Goal: Browse casually

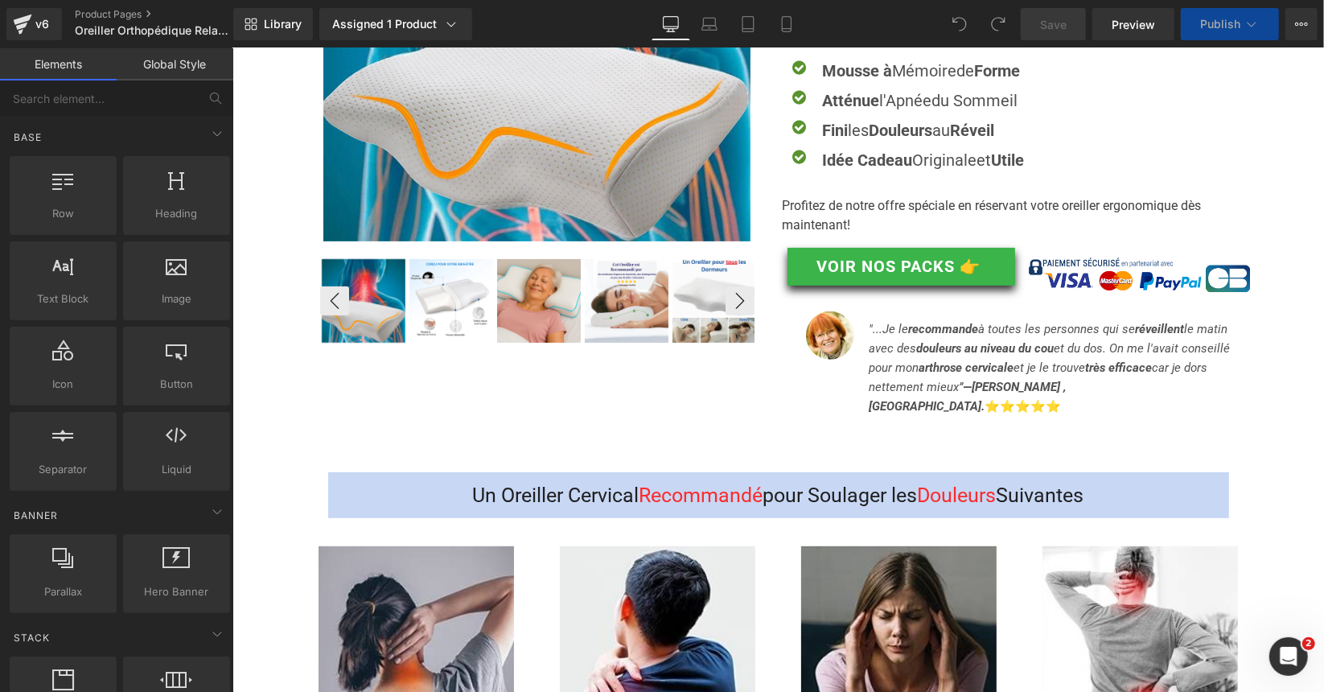
scroll to position [241, 0]
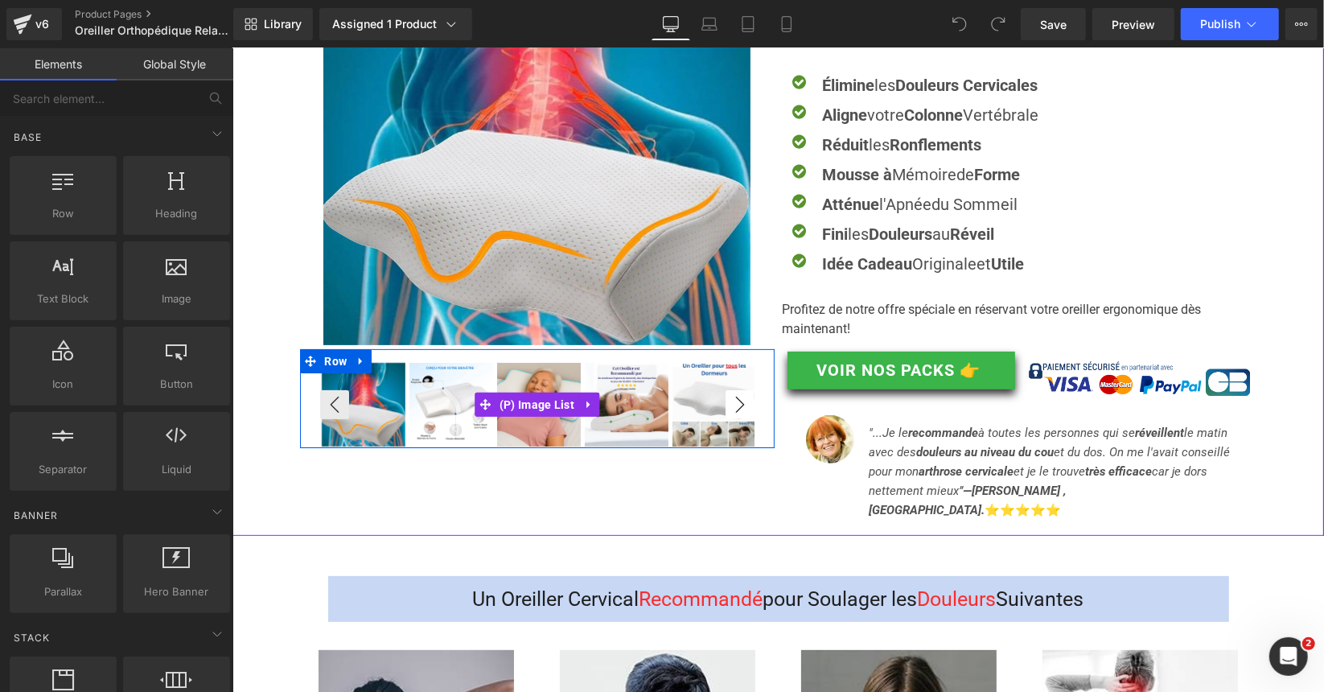
click at [731, 398] on button "›" at bounding box center [739, 403] width 29 height 29
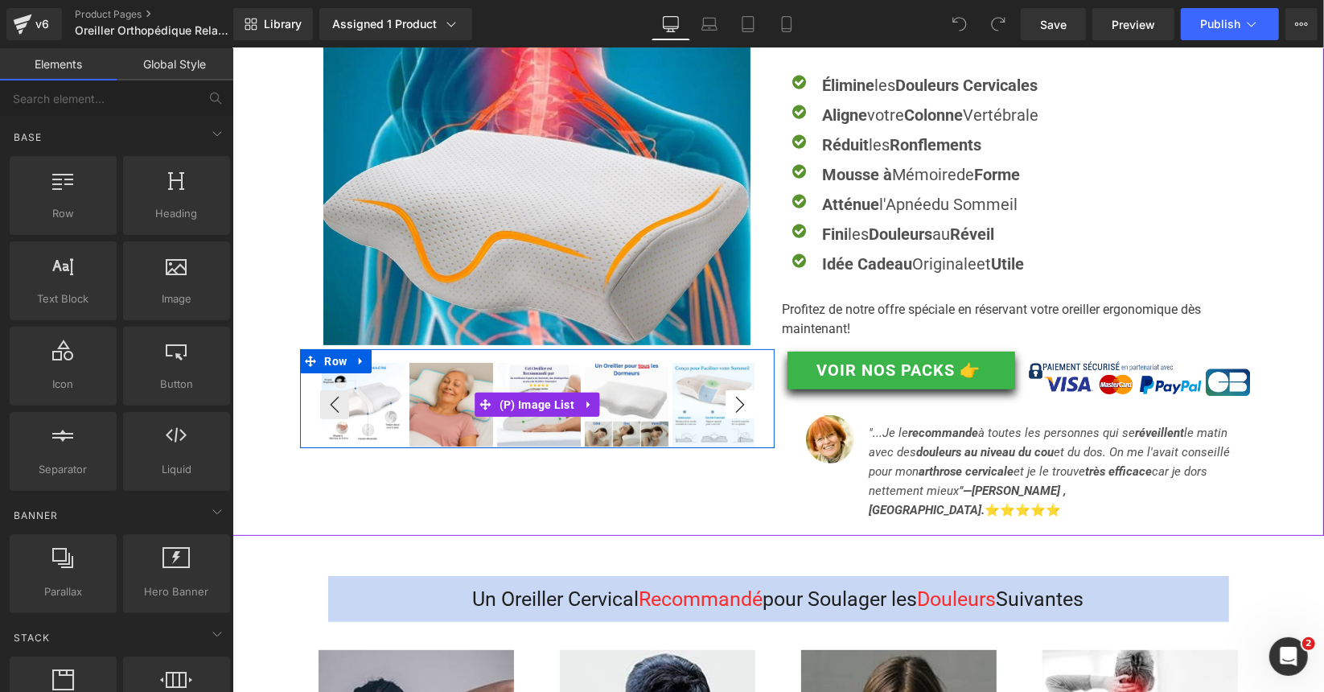
click at [731, 398] on button "›" at bounding box center [739, 403] width 29 height 29
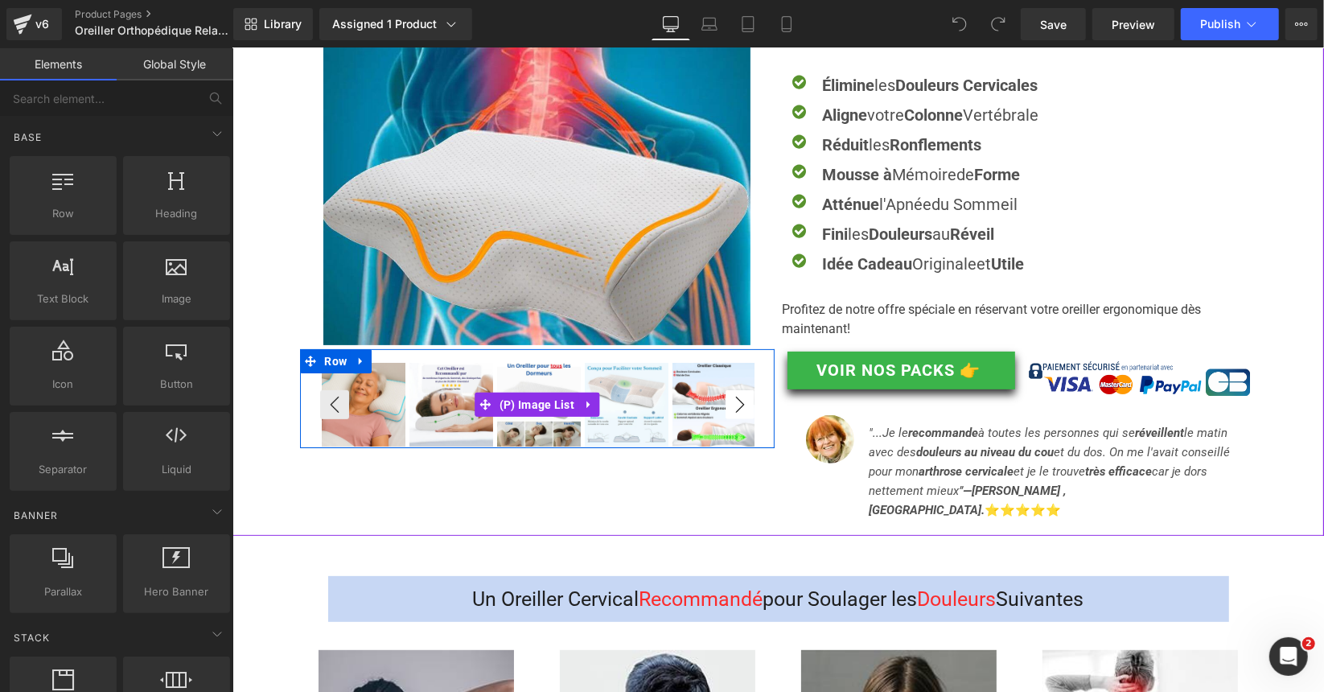
click at [731, 398] on button "›" at bounding box center [739, 403] width 29 height 29
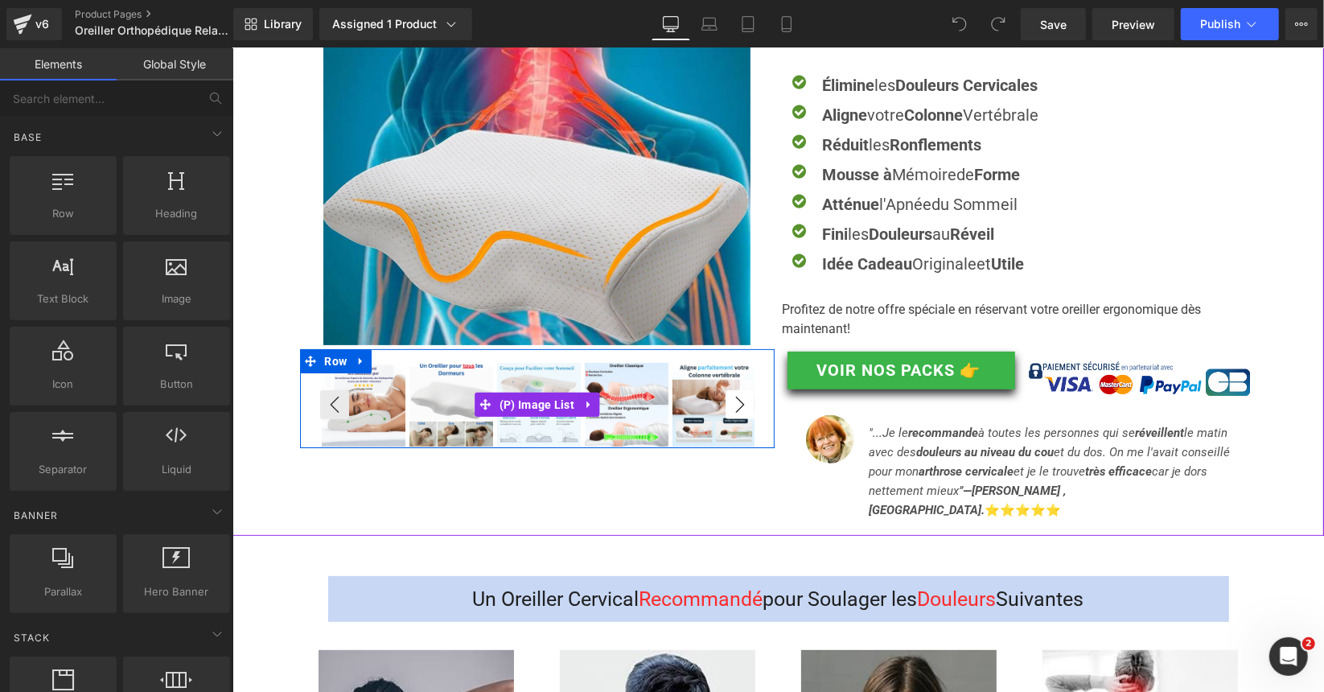
click at [731, 398] on button "›" at bounding box center [739, 403] width 29 height 29
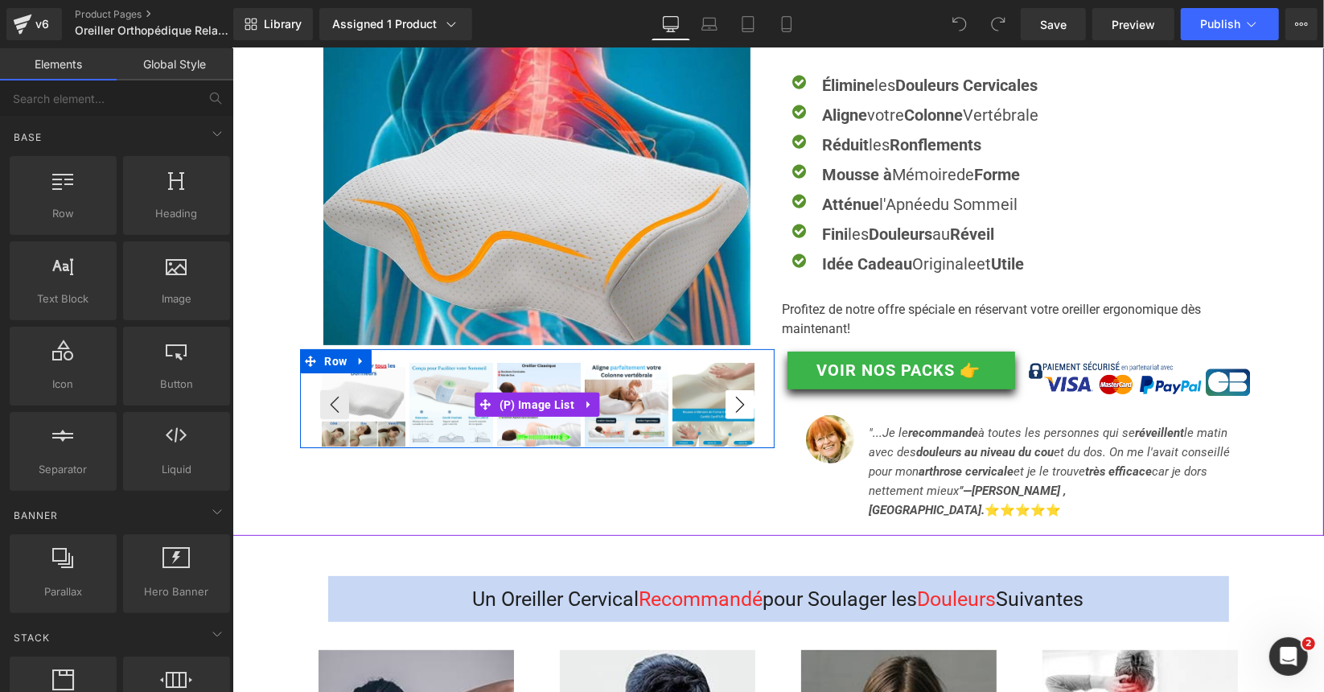
click at [731, 398] on button "›" at bounding box center [739, 403] width 29 height 29
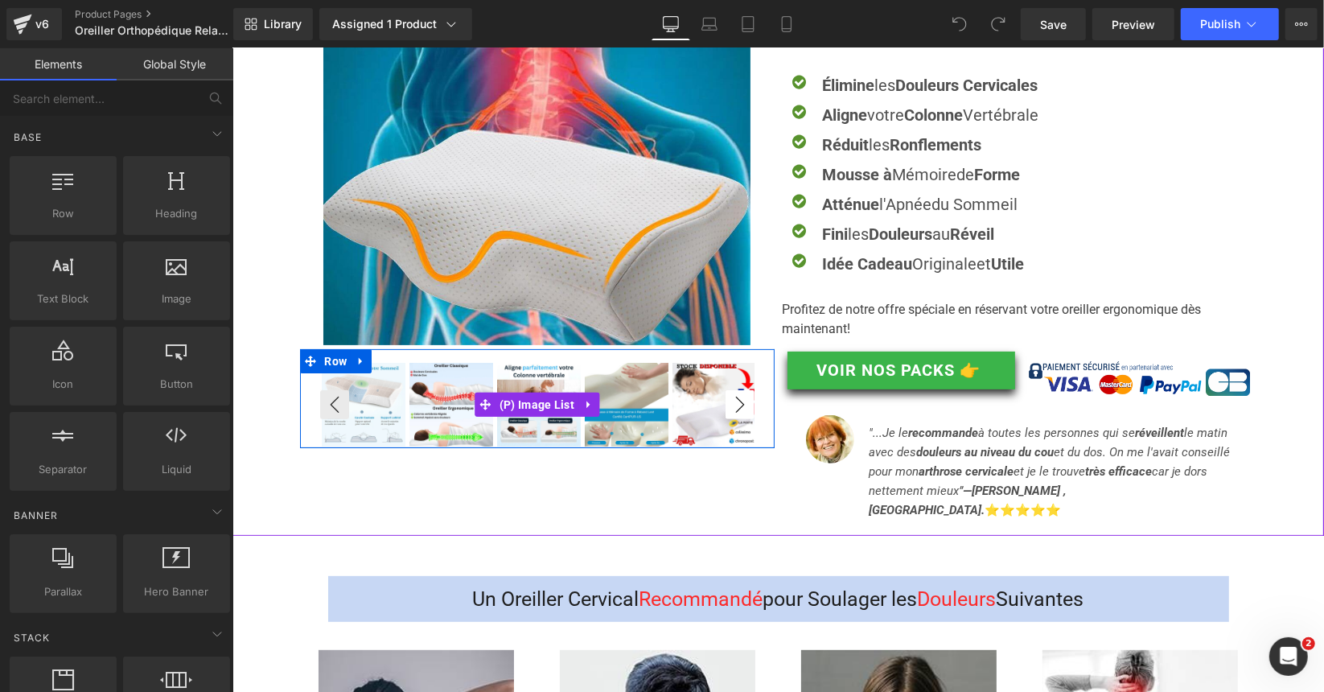
click at [731, 398] on button "›" at bounding box center [739, 403] width 29 height 29
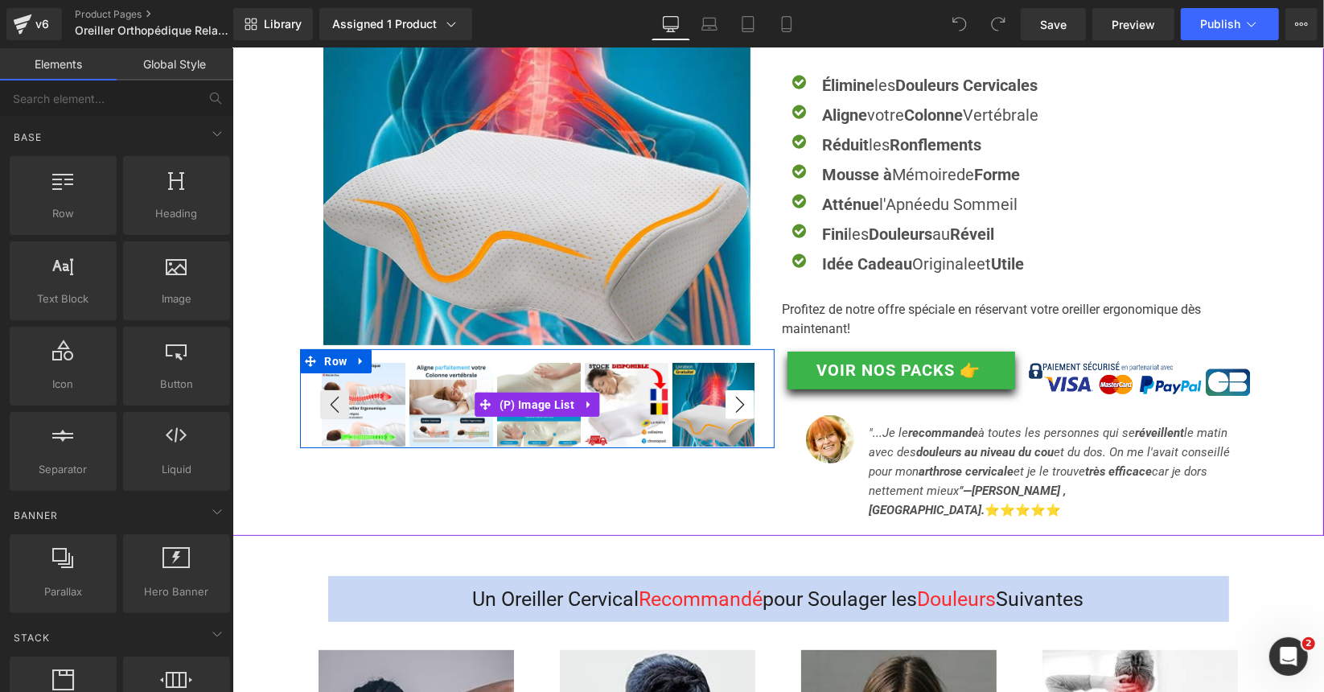
click at [731, 398] on button "›" at bounding box center [739, 403] width 29 height 29
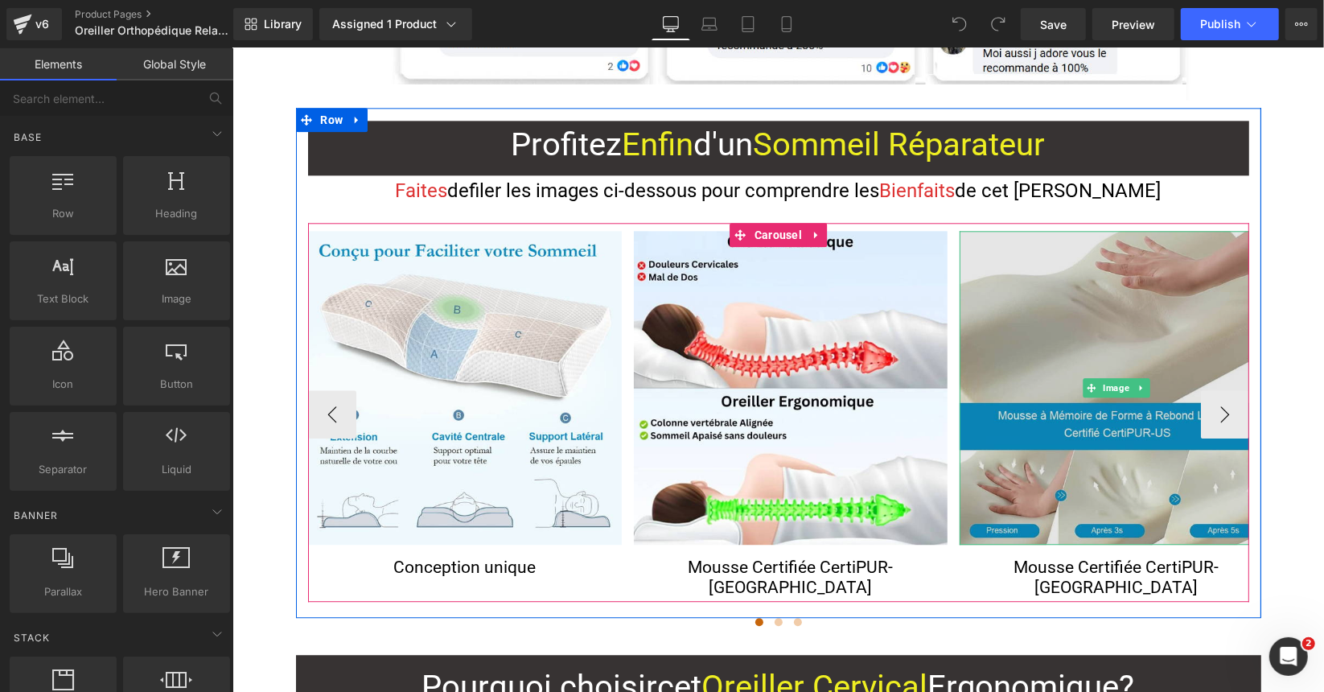
scroll to position [2976, 0]
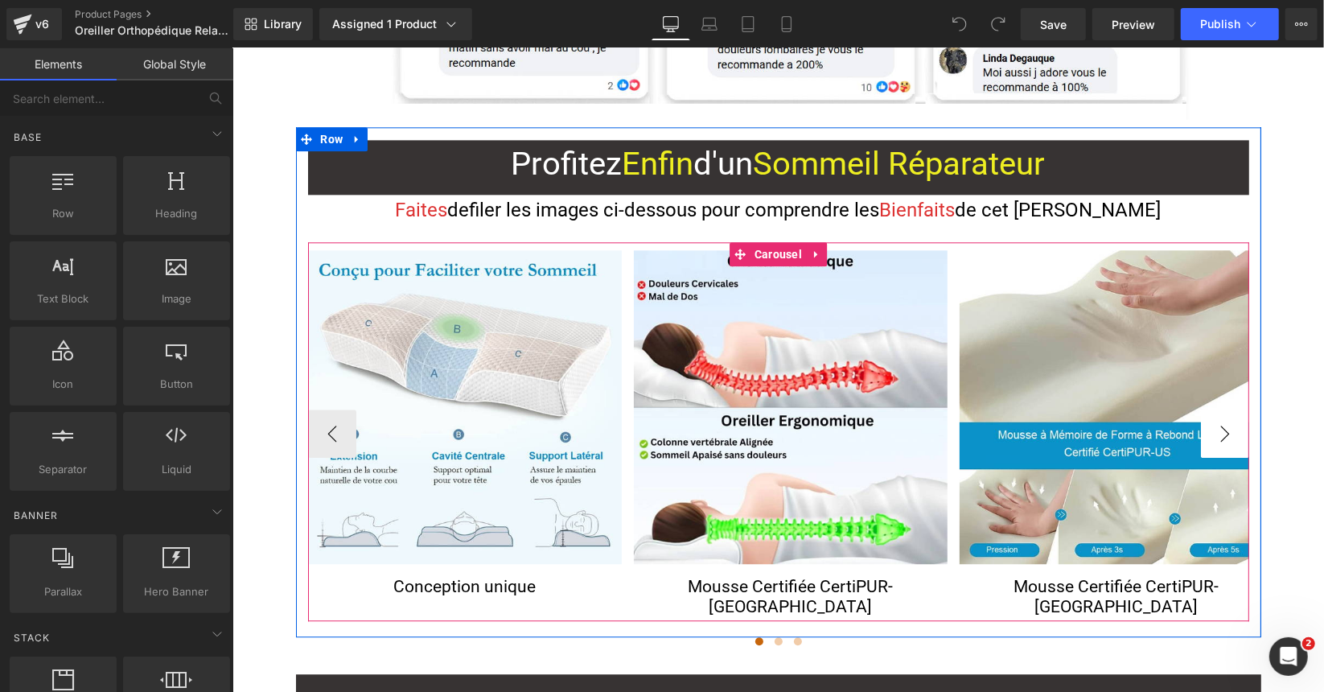
click at [1222, 409] on button "›" at bounding box center [1224, 433] width 48 height 48
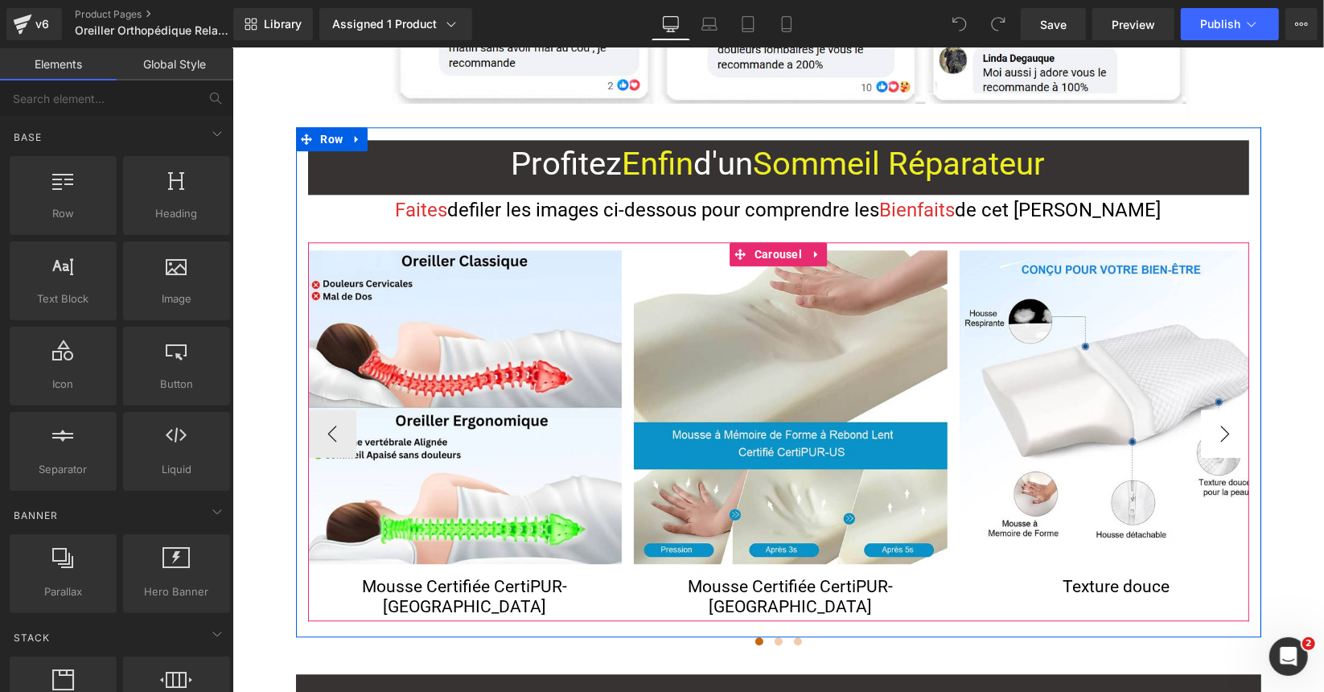
click at [1222, 409] on button "›" at bounding box center [1224, 433] width 48 height 48
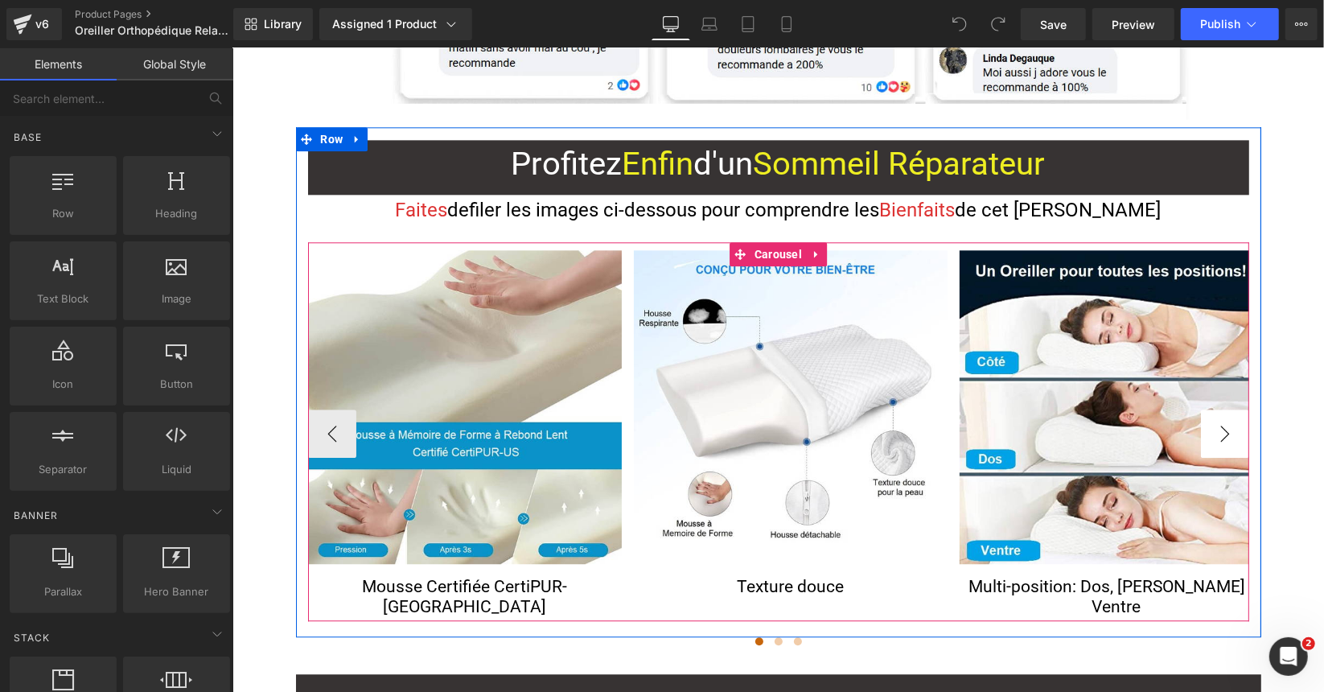
click at [1220, 409] on button "›" at bounding box center [1224, 433] width 48 height 48
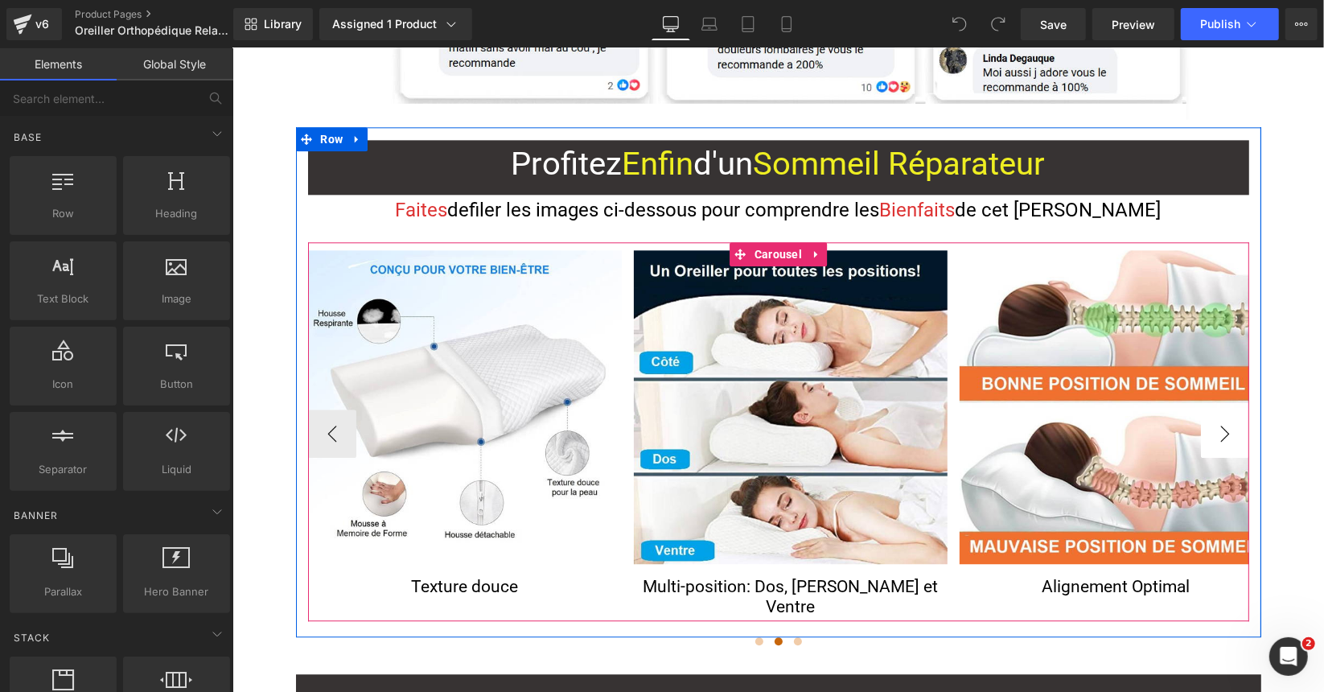
click at [1220, 409] on button "›" at bounding box center [1224, 433] width 48 height 48
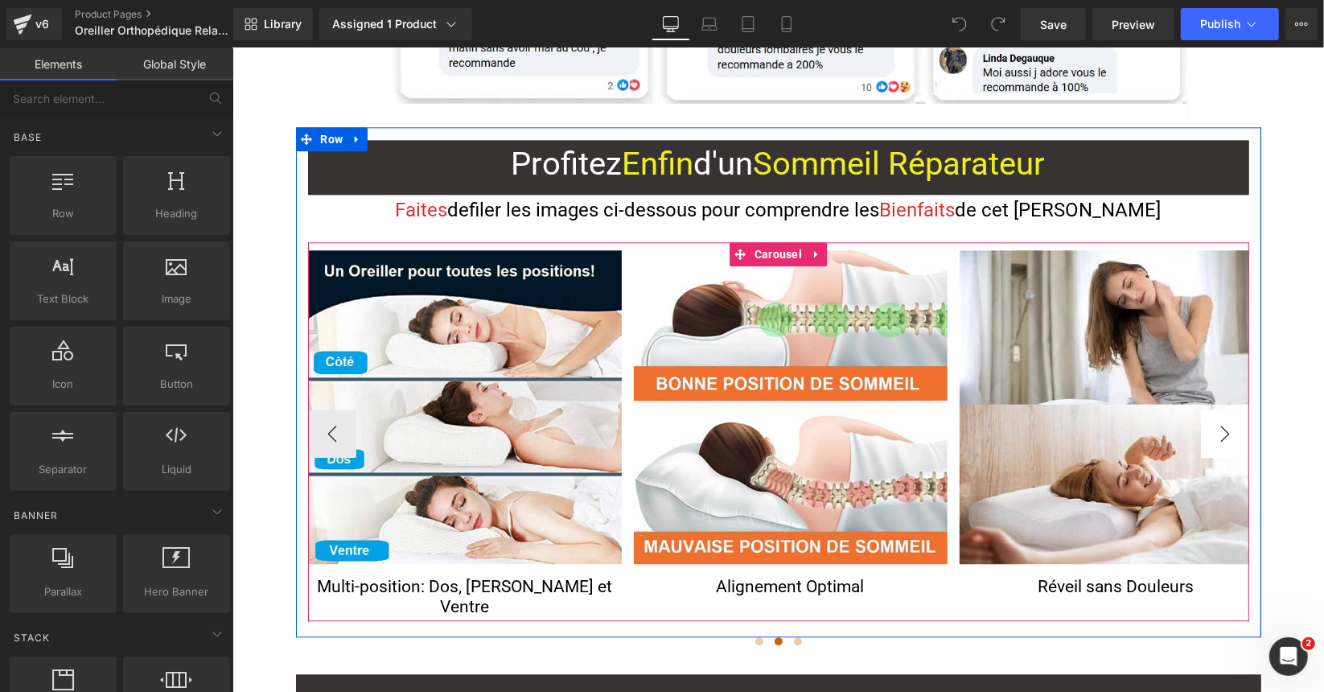
click at [1220, 409] on button "›" at bounding box center [1224, 433] width 48 height 48
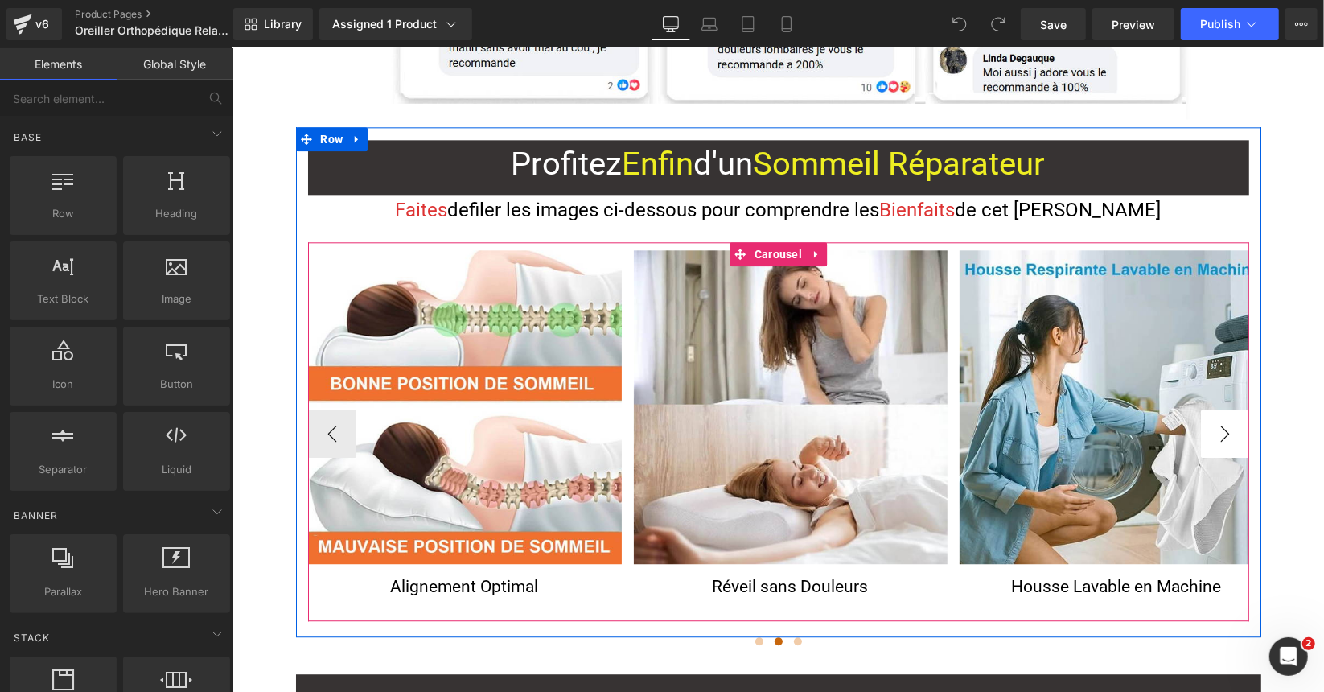
click at [1219, 409] on button "›" at bounding box center [1224, 433] width 48 height 48
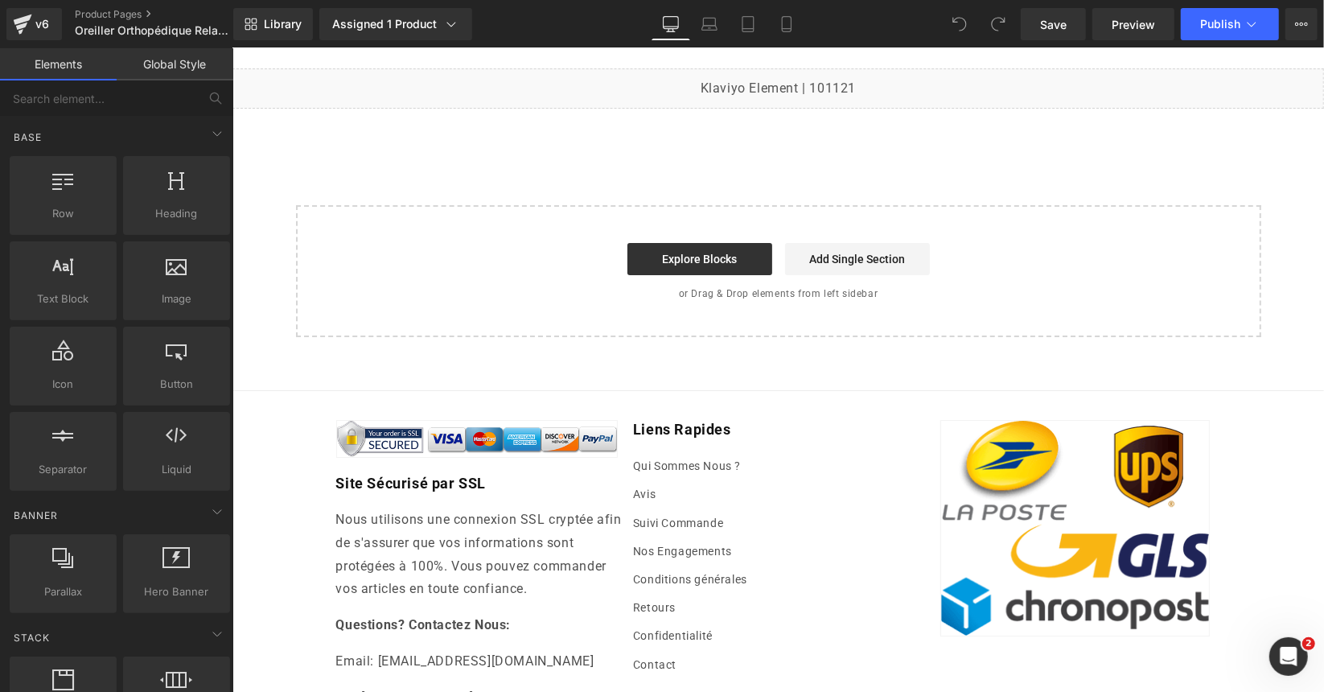
scroll to position [13411, 0]
